Goal: Task Accomplishment & Management: Manage account settings

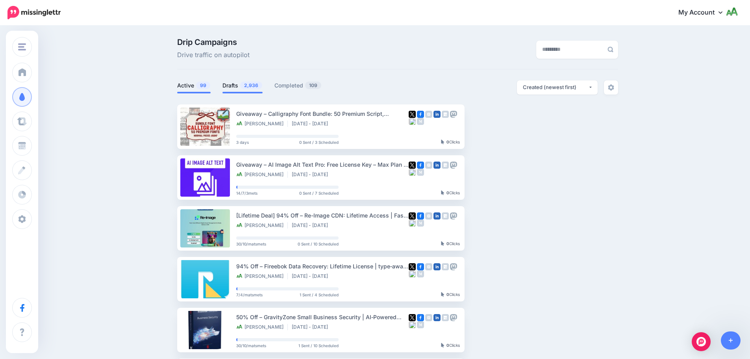
click at [237, 88] on link "Drafts 2,936" at bounding box center [242, 85] width 40 height 9
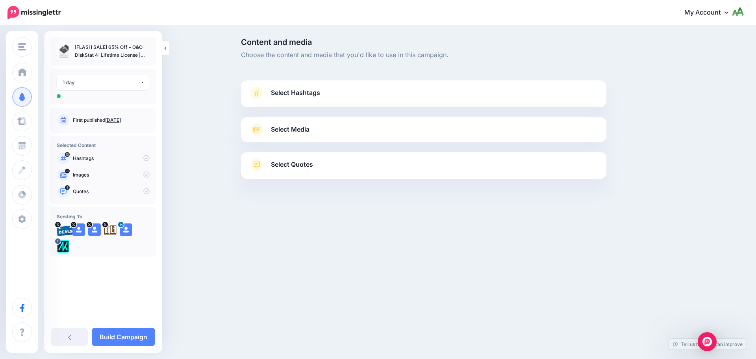
click at [328, 88] on link "Select Hashtags" at bounding box center [423, 97] width 349 height 20
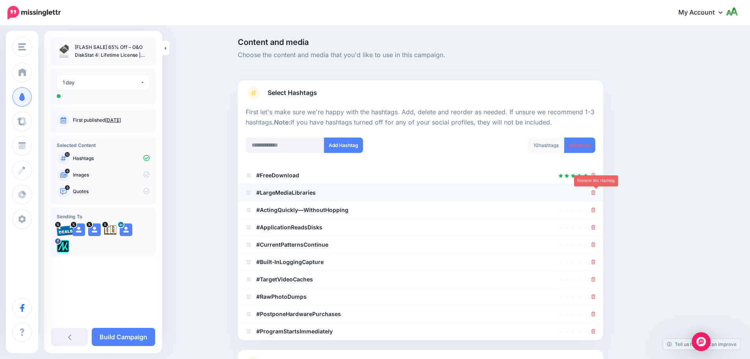
click at [595, 192] on icon at bounding box center [593, 192] width 4 height 5
click at [596, 208] on ul "#FreeDownload #LargeMediaLibraries" at bounding box center [420, 252] width 365 height 173
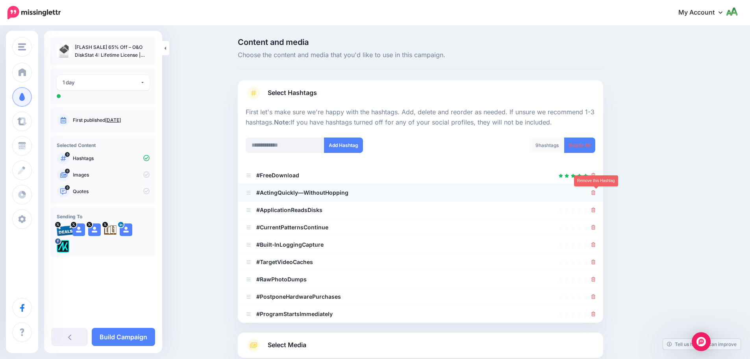
click at [595, 194] on icon at bounding box center [593, 192] width 4 height 5
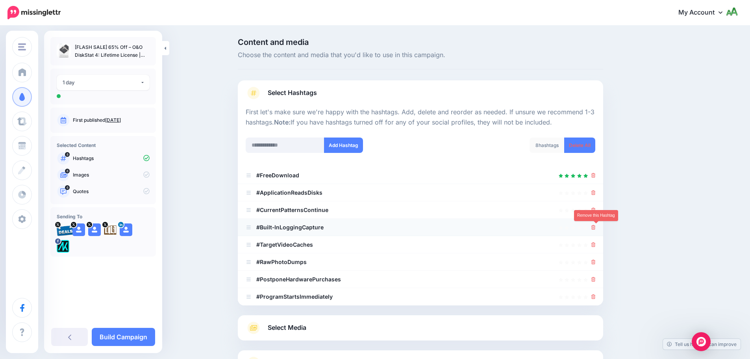
click at [595, 229] on icon at bounding box center [593, 227] width 4 height 5
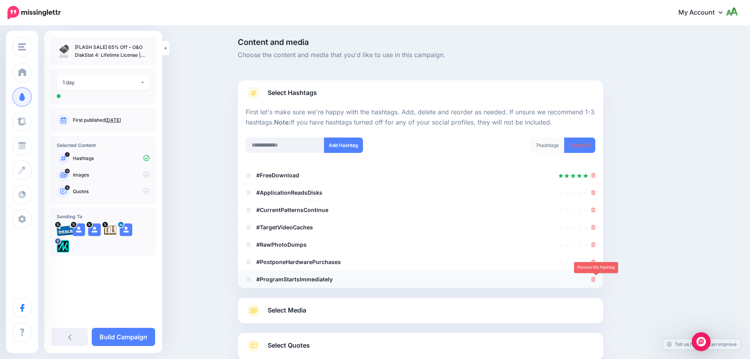
click at [595, 280] on icon at bounding box center [593, 279] width 4 height 5
click at [595, 259] on link at bounding box center [593, 261] width 4 height 7
click at [595, 248] on div at bounding box center [593, 244] width 4 height 9
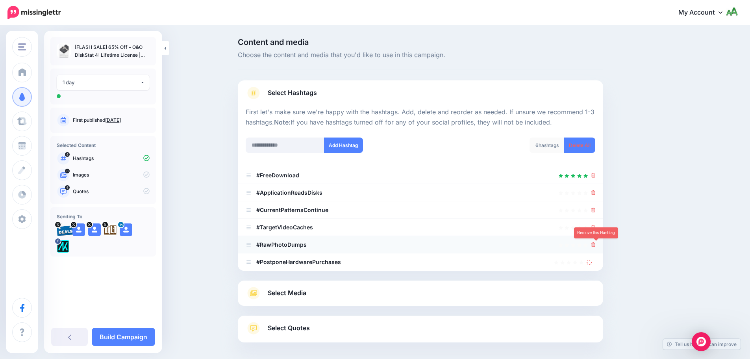
click at [595, 242] on link at bounding box center [593, 244] width 4 height 7
click at [595, 230] on link at bounding box center [593, 227] width 4 height 7
click at [595, 211] on icon at bounding box center [593, 209] width 4 height 5
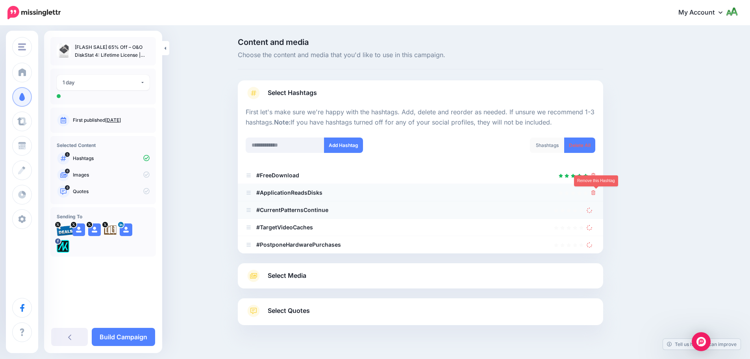
click at [595, 192] on icon at bounding box center [593, 192] width 4 height 5
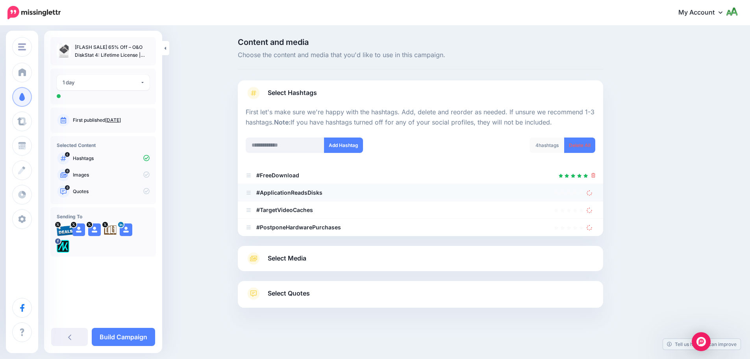
click at [592, 192] on icon at bounding box center [589, 192] width 6 height 6
click at [595, 174] on icon at bounding box center [596, 175] width 4 height 5
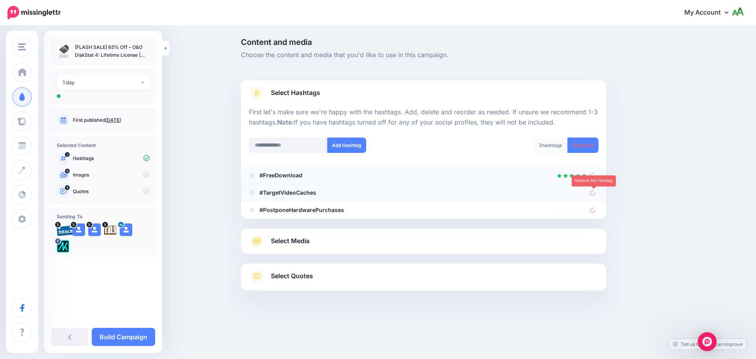
click at [595, 191] on icon at bounding box center [593, 192] width 6 height 6
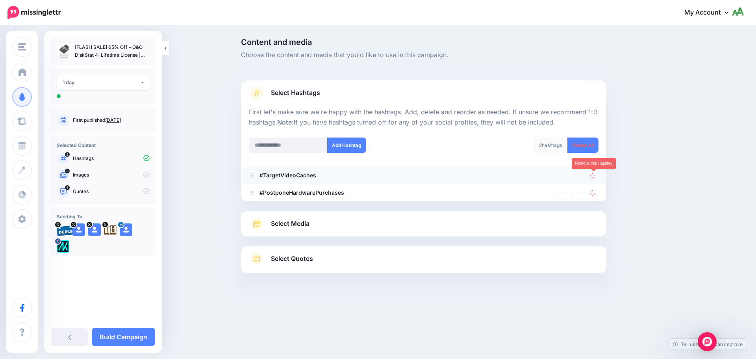
click at [595, 175] on icon at bounding box center [593, 175] width 6 height 6
click at [595, 193] on icon at bounding box center [592, 192] width 7 height 7
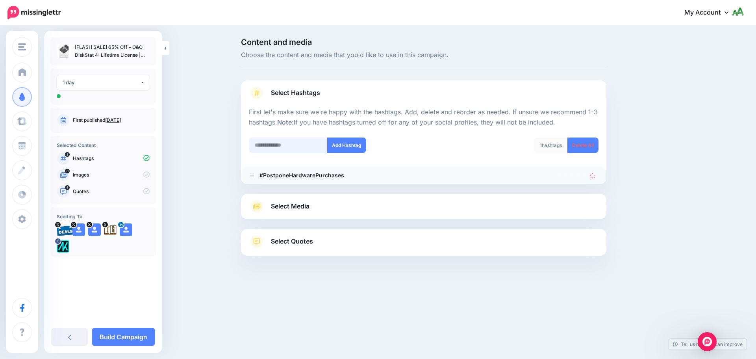
click at [266, 138] on input "text" at bounding box center [288, 144] width 79 height 15
type input "**********"
click at [344, 152] on button "Add Hashtag" at bounding box center [346, 144] width 39 height 15
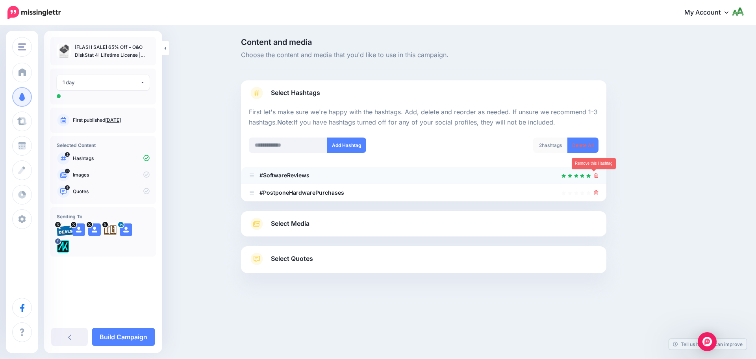
click at [593, 174] on div at bounding box center [423, 174] width 349 height 9
click at [595, 194] on icon at bounding box center [596, 192] width 4 height 5
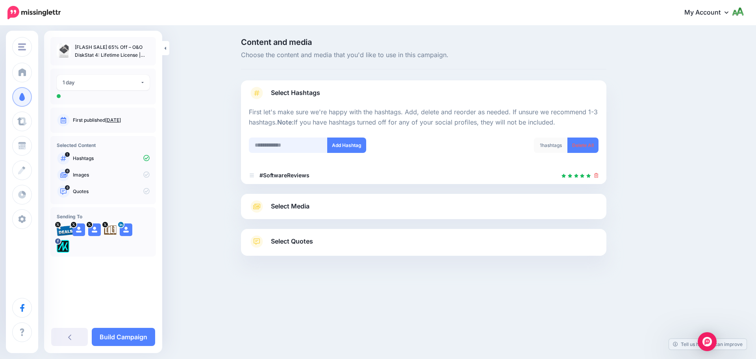
click at [292, 145] on input "text" at bounding box center [288, 144] width 79 height 15
type input "**********"
click at [354, 153] on div "**********" at bounding box center [333, 149] width 181 height 25
click at [355, 150] on button "Add Hashtag" at bounding box center [346, 144] width 39 height 15
click at [94, 83] on div "1 day" at bounding box center [102, 82] width 78 height 9
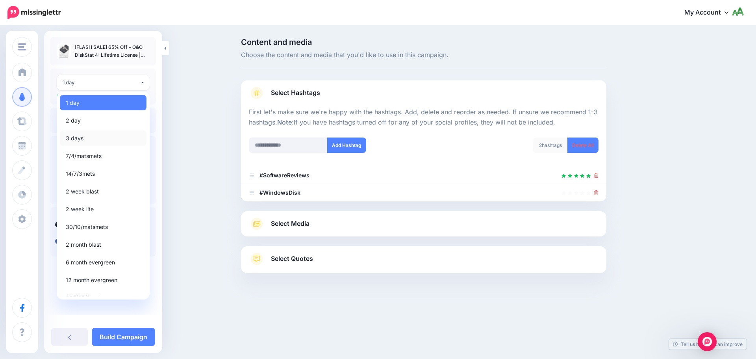
click at [88, 138] on link "3 days" at bounding box center [103, 137] width 87 height 15
select select "******"
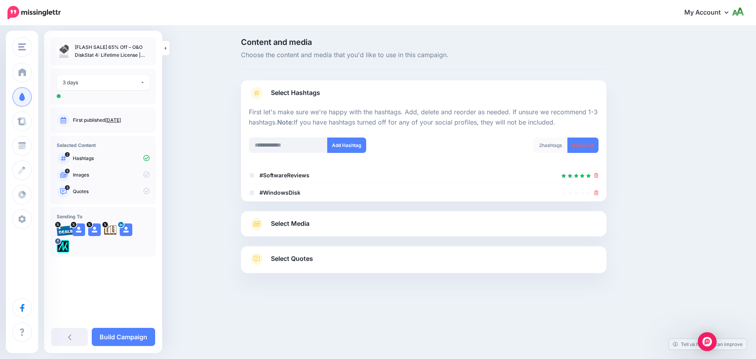
click at [542, 227] on link "Select Media" at bounding box center [423, 223] width 349 height 13
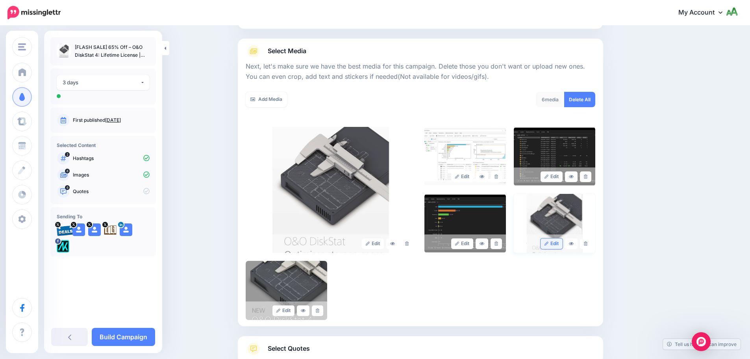
scroll to position [79, 0]
click at [591, 245] on link at bounding box center [585, 243] width 11 height 11
click at [134, 193] on p "Quotes" at bounding box center [111, 191] width 77 height 7
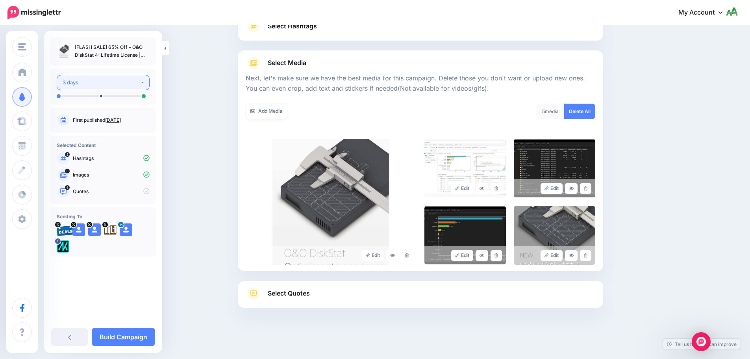
click at [108, 83] on div "3 days" at bounding box center [102, 82] width 78 height 9
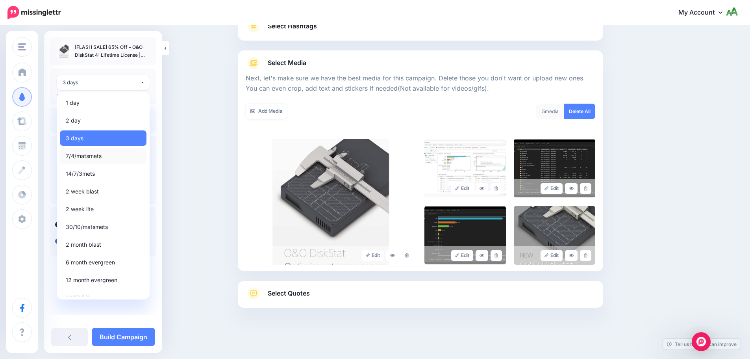
click at [94, 159] on span "7/4/matsmets" at bounding box center [84, 155] width 36 height 9
select select "*****"
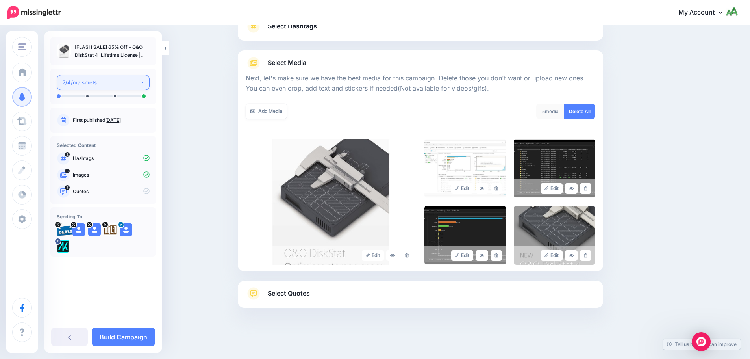
click at [105, 77] on button "7/4/matsmets" at bounding box center [103, 82] width 93 height 15
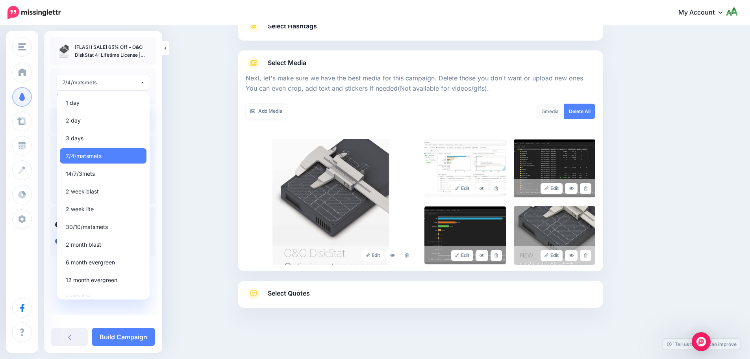
click at [189, 197] on div "Content and media Choose the content and media that you'd like to use in this c…" at bounding box center [375, 159] width 750 height 399
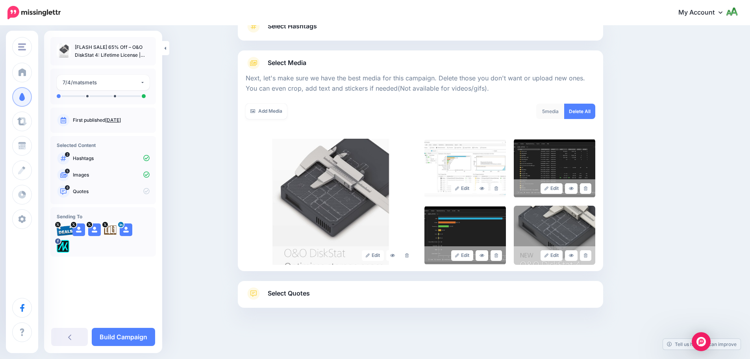
click at [146, 192] on icon at bounding box center [146, 191] width 6 height 6
click at [529, 298] on link "Select Quotes" at bounding box center [420, 297] width 349 height 20
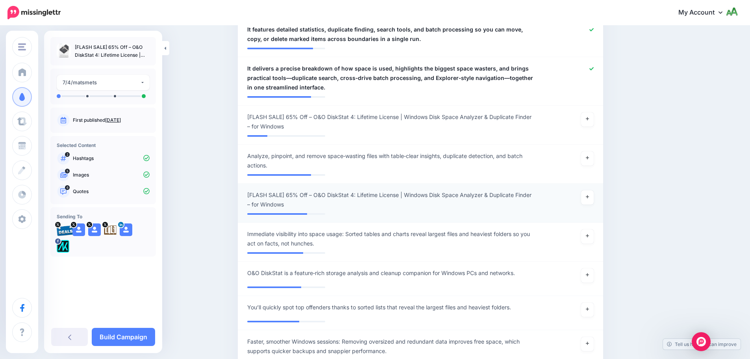
scroll to position [460, 0]
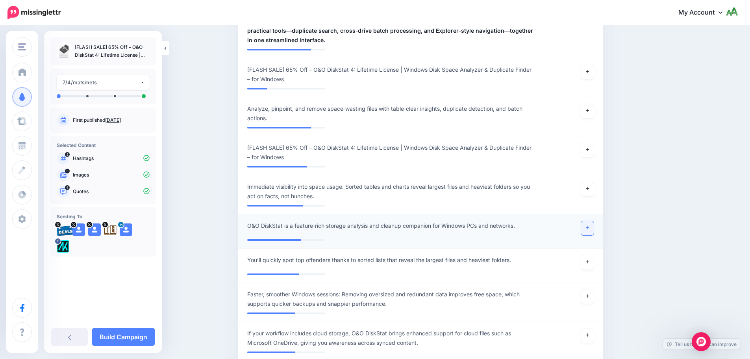
click at [593, 226] on link at bounding box center [587, 228] width 13 height 14
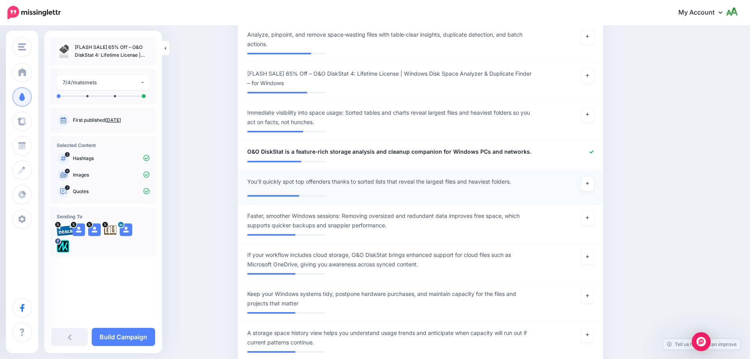
scroll to position [539, 0]
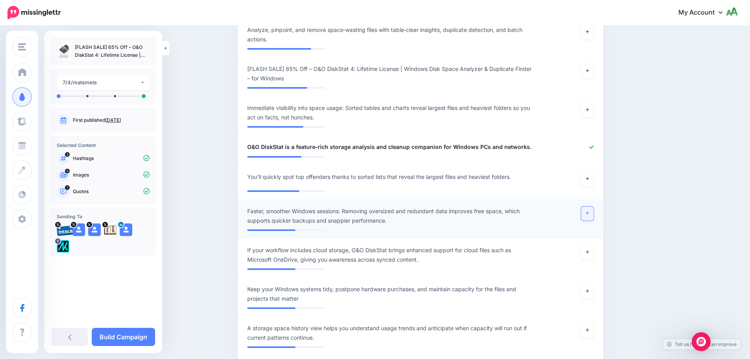
click at [589, 214] on icon at bounding box center [587, 213] width 3 height 4
click at [585, 253] on link at bounding box center [587, 252] width 13 height 14
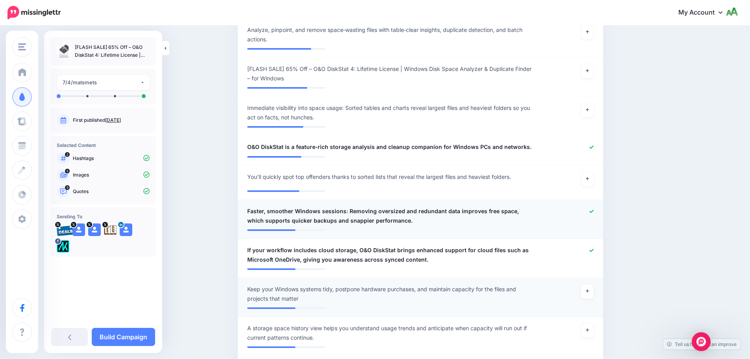
click at [597, 293] on div at bounding box center [570, 293] width 60 height 19
click at [589, 292] on icon at bounding box center [587, 290] width 3 height 4
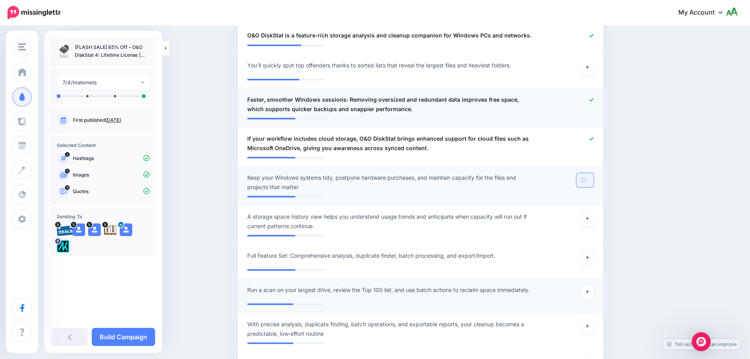
scroll to position [657, 0]
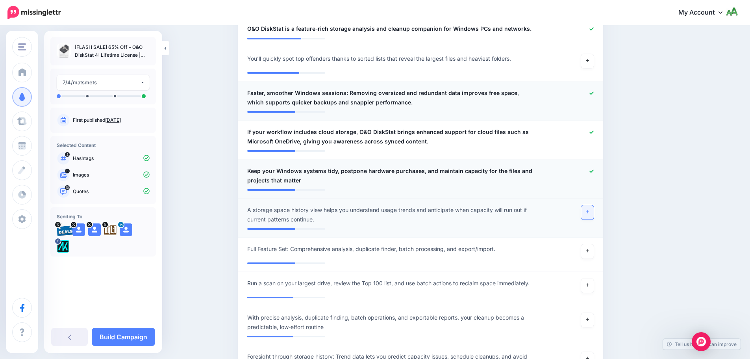
click at [590, 215] on link at bounding box center [587, 212] width 13 height 14
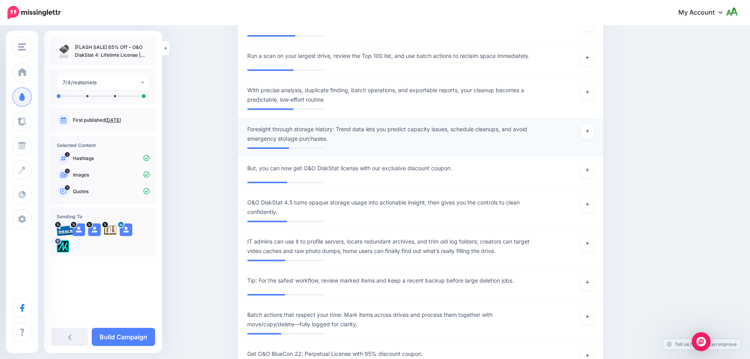
scroll to position [893, 0]
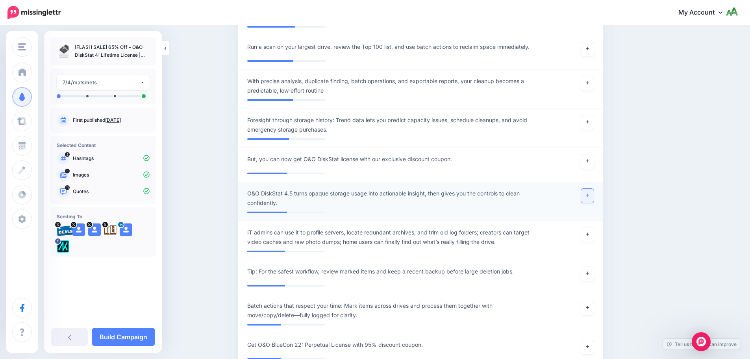
click at [592, 196] on link at bounding box center [587, 196] width 13 height 14
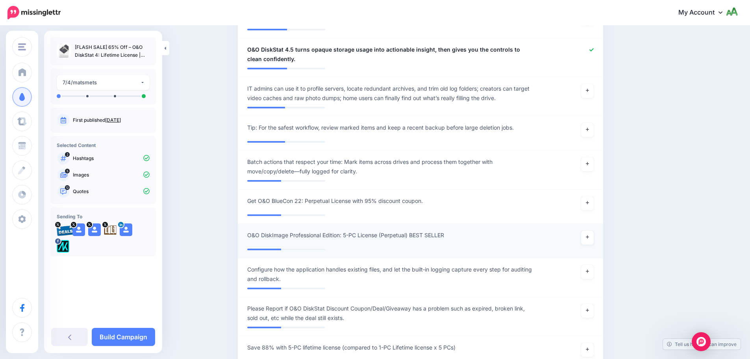
scroll to position [1090, 0]
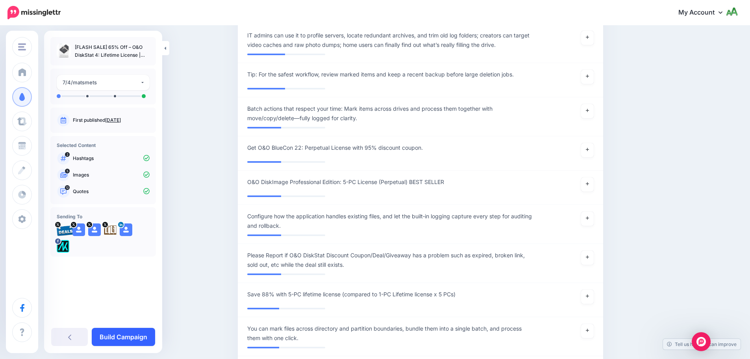
click at [137, 331] on link "Build Campaign" at bounding box center [123, 336] width 63 height 18
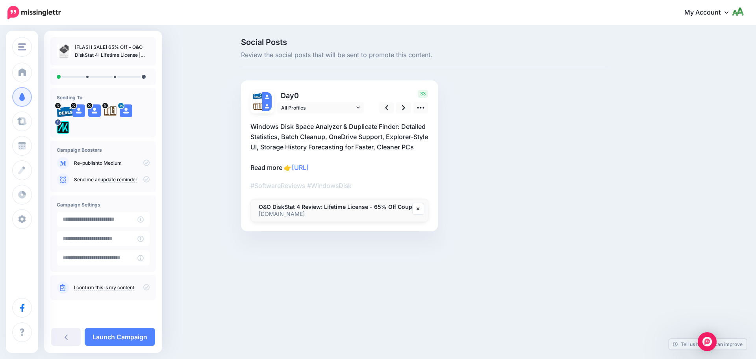
click at [146, 179] on icon at bounding box center [146, 179] width 6 height 6
click at [145, 288] on icon at bounding box center [146, 287] width 6 height 6
click at [115, 336] on link "Launch Campaign" at bounding box center [120, 336] width 70 height 18
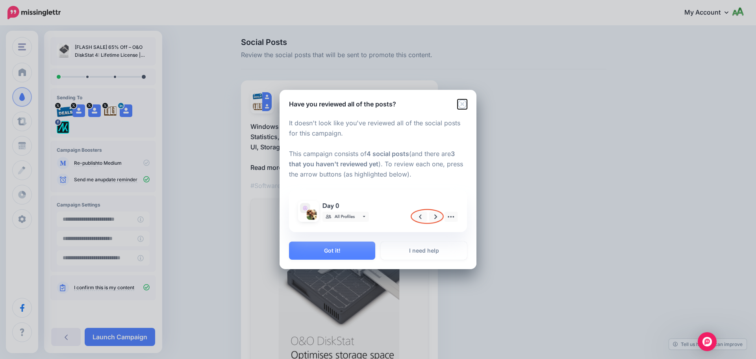
click at [466, 104] on icon "Close" at bounding box center [461, 104] width 9 height 9
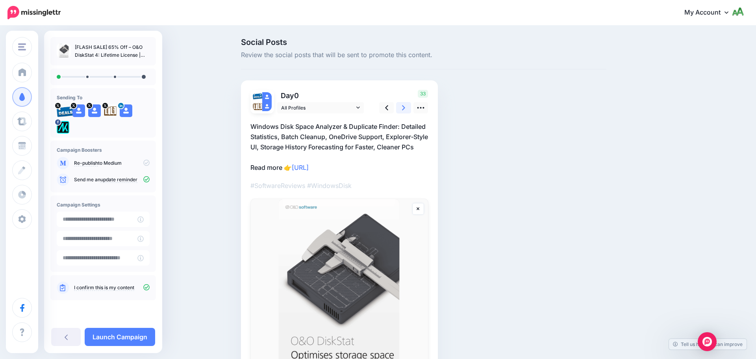
click at [403, 108] on icon at bounding box center [403, 108] width 3 height 8
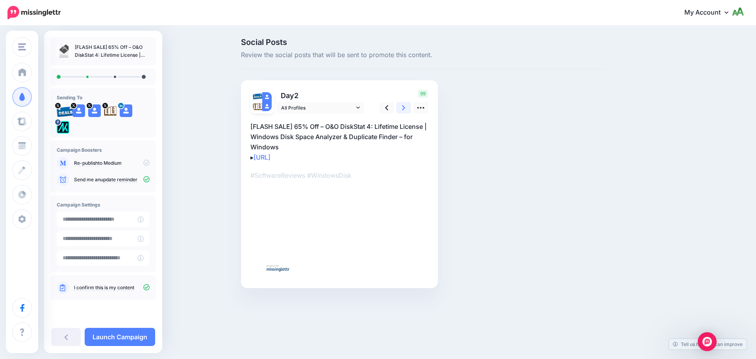
click at [403, 108] on icon at bounding box center [403, 108] width 3 height 8
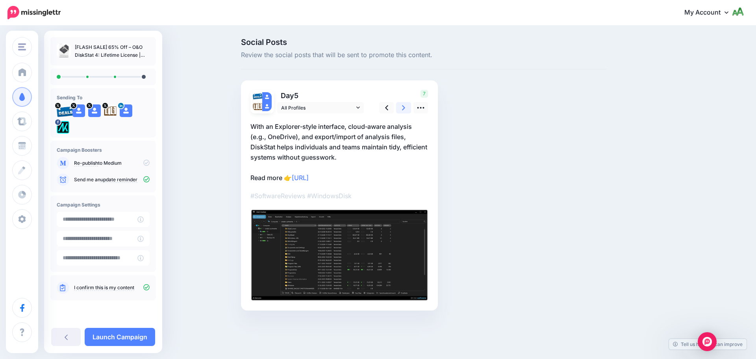
click at [403, 108] on icon at bounding box center [403, 108] width 3 height 8
click at [403, 107] on icon at bounding box center [403, 108] width 3 height 8
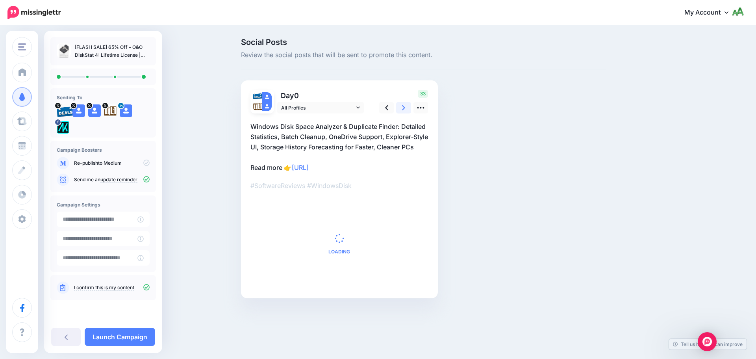
click at [403, 107] on icon at bounding box center [403, 108] width 3 height 8
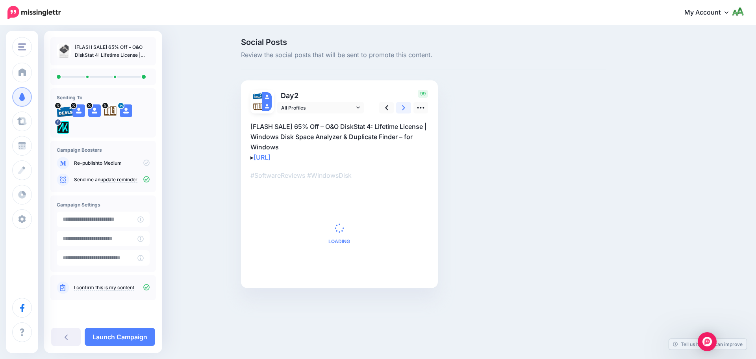
click at [403, 107] on icon at bounding box center [403, 108] width 3 height 8
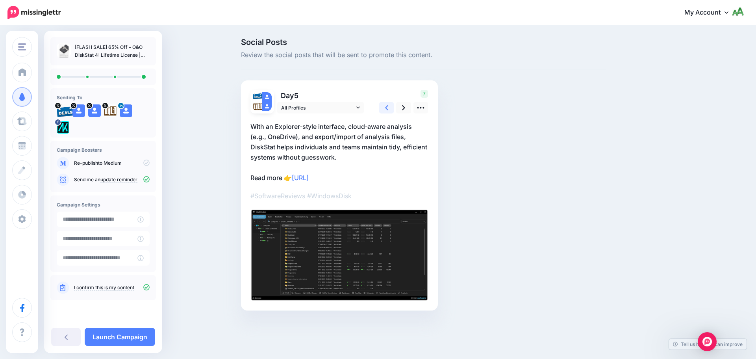
click at [384, 105] on link at bounding box center [386, 107] width 15 height 11
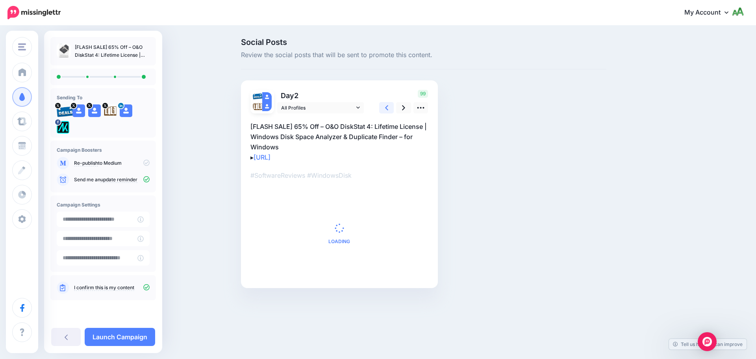
click at [384, 105] on link at bounding box center [386, 107] width 15 height 11
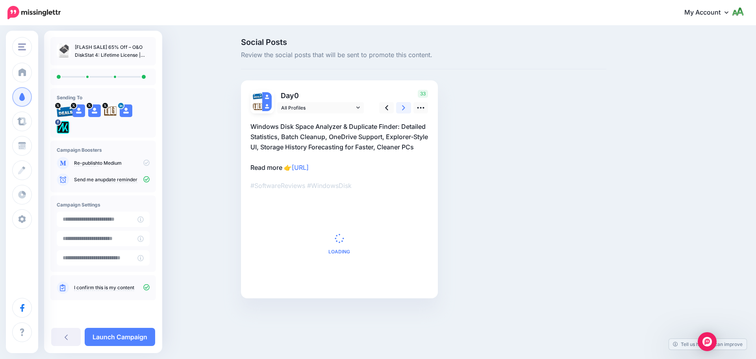
click at [403, 108] on icon at bounding box center [403, 108] width 3 height 8
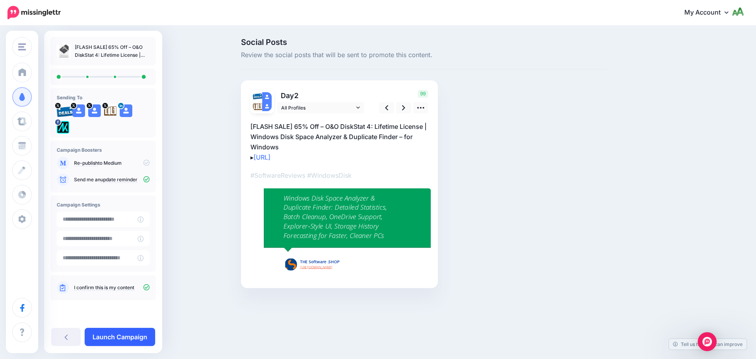
click at [135, 337] on link "Launch Campaign" at bounding box center [120, 336] width 70 height 18
